Goal: Information Seeking & Learning: Learn about a topic

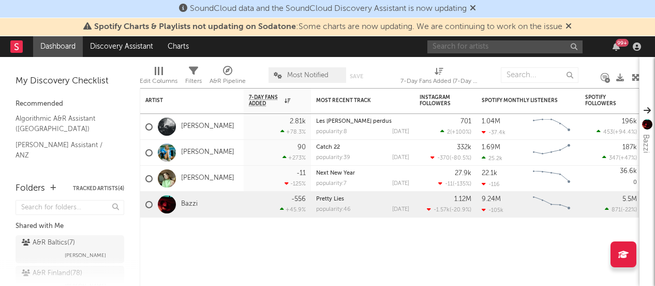
click at [513, 48] on input "text" at bounding box center [505, 46] width 155 height 13
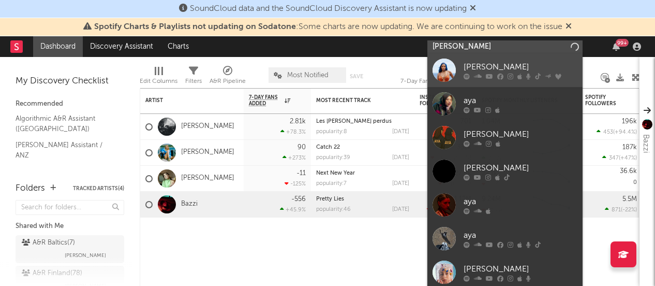
type input "[PERSON_NAME]"
click at [513, 62] on div "[PERSON_NAME]" at bounding box center [521, 67] width 114 height 12
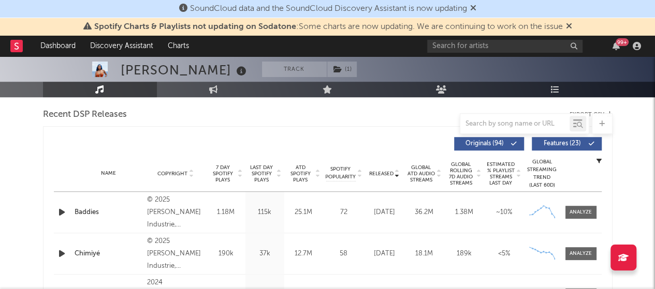
scroll to position [273, 0]
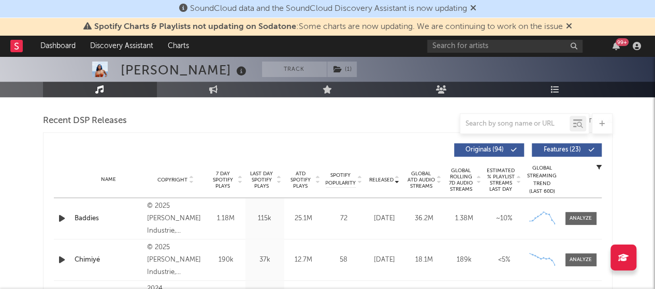
select select "6m"
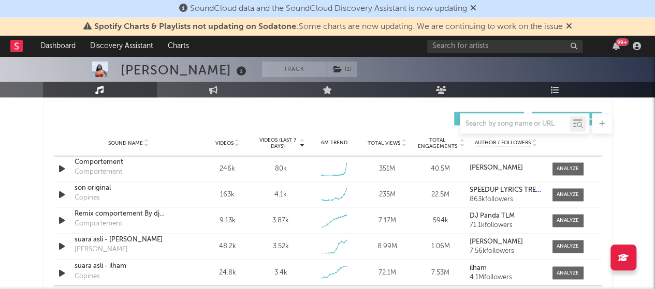
scroll to position [724, 0]
click at [563, 168] on div at bounding box center [568, 169] width 22 height 8
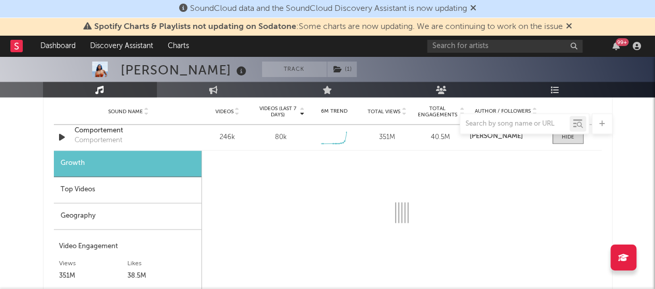
scroll to position [756, 0]
click at [71, 215] on div "Geography" at bounding box center [128, 216] width 148 height 26
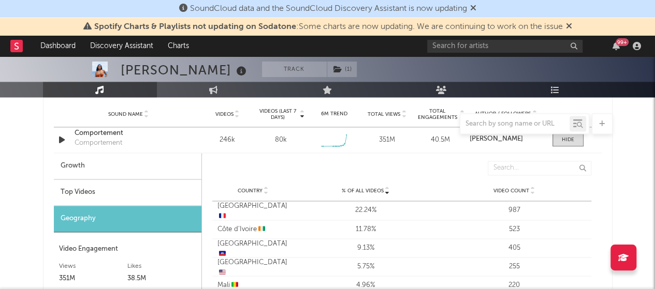
scroll to position [752, 0]
click at [95, 193] on div "Top Videos" at bounding box center [128, 193] width 148 height 26
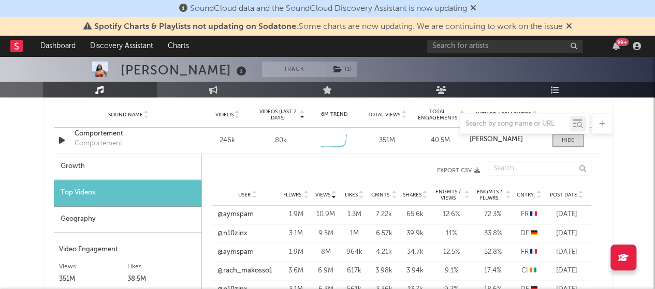
click at [94, 170] on div "Growth" at bounding box center [128, 167] width 148 height 26
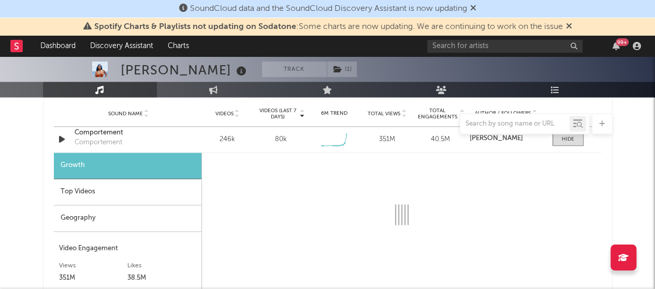
scroll to position [748, 0]
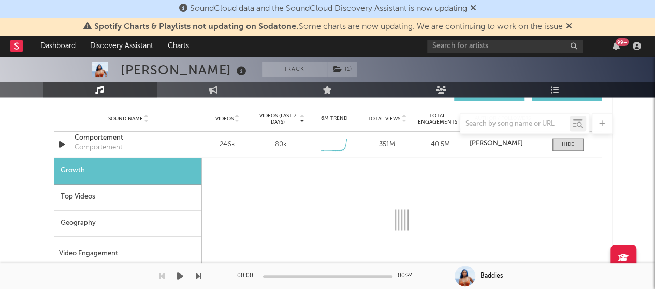
select select "6m"
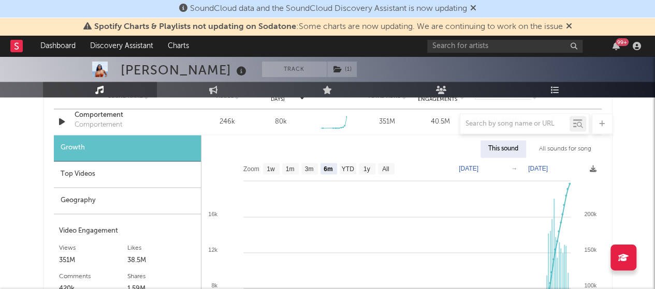
scroll to position [770, 0]
